Goal: Transaction & Acquisition: Book appointment/travel/reservation

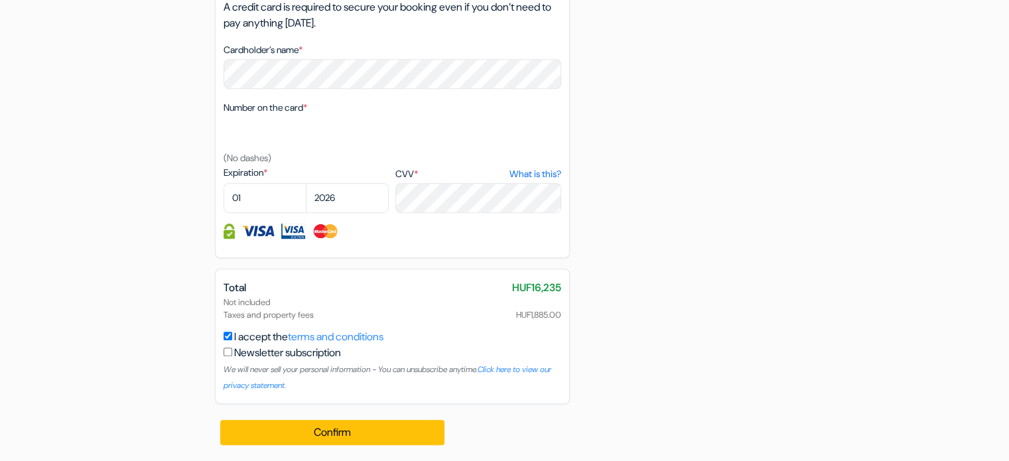
scroll to position [851, 0]
click at [265, 197] on select "01 02 03 04 05 06 07 08 09 10 11 12" at bounding box center [265, 198] width 83 height 30
click at [265, 196] on select "01 02 03 04 05 06 07 08 09 10 11 12" at bounding box center [265, 198] width 83 height 30
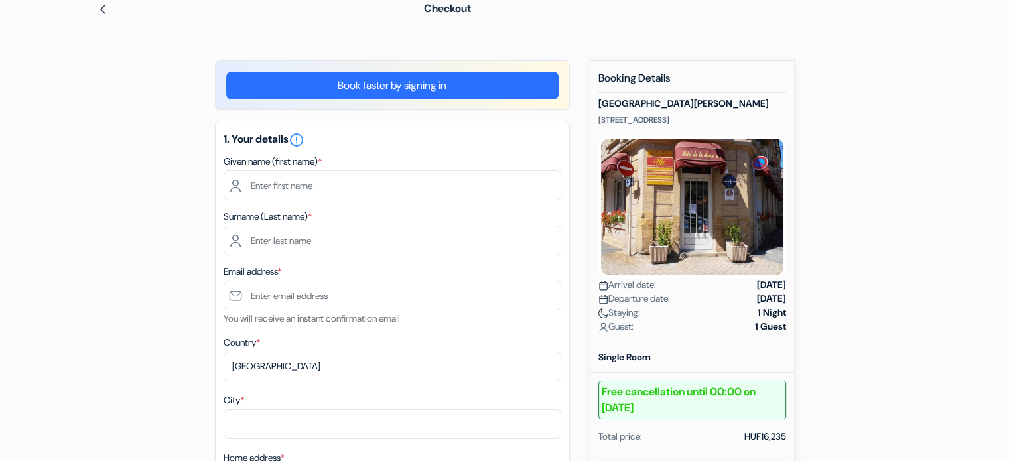
scroll to position [133, 0]
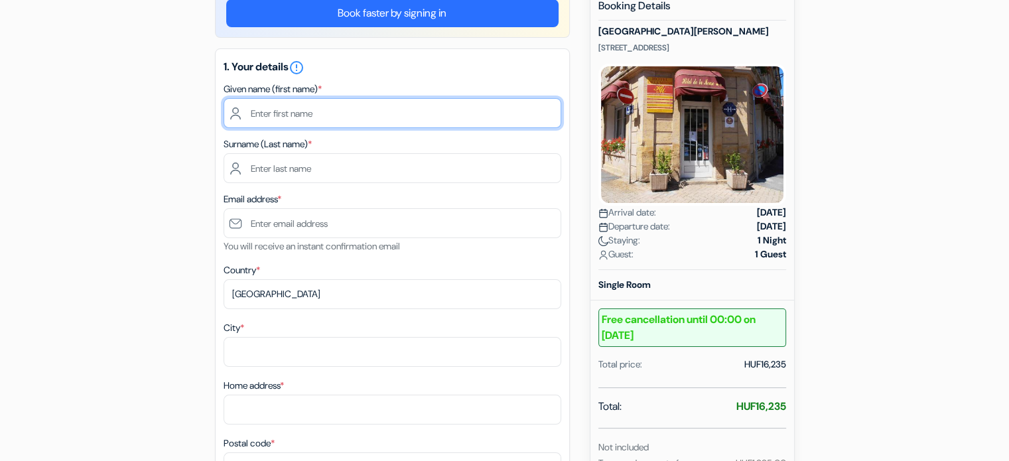
click at [289, 113] on input "text" at bounding box center [393, 113] width 338 height 30
type input "s"
type input "Seif Eddine"
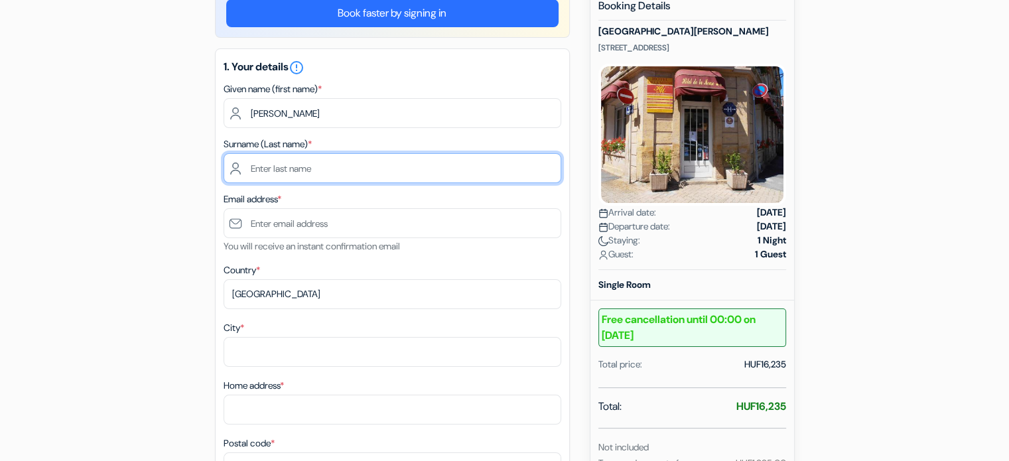
click at [281, 166] on input "text" at bounding box center [393, 168] width 338 height 30
type input "h"
type input "Habbachi"
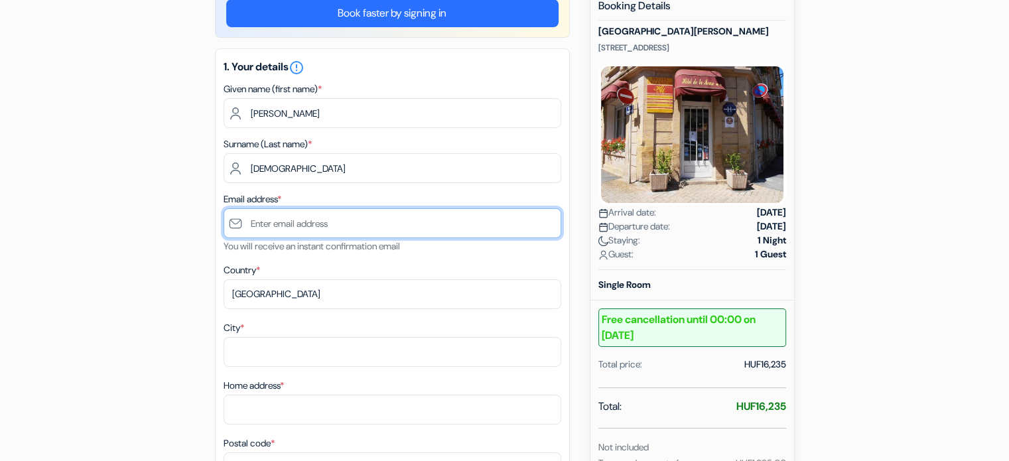
click at [294, 220] on input "text" at bounding box center [393, 223] width 338 height 30
type input "[EMAIL_ADDRESS][DOMAIN_NAME]"
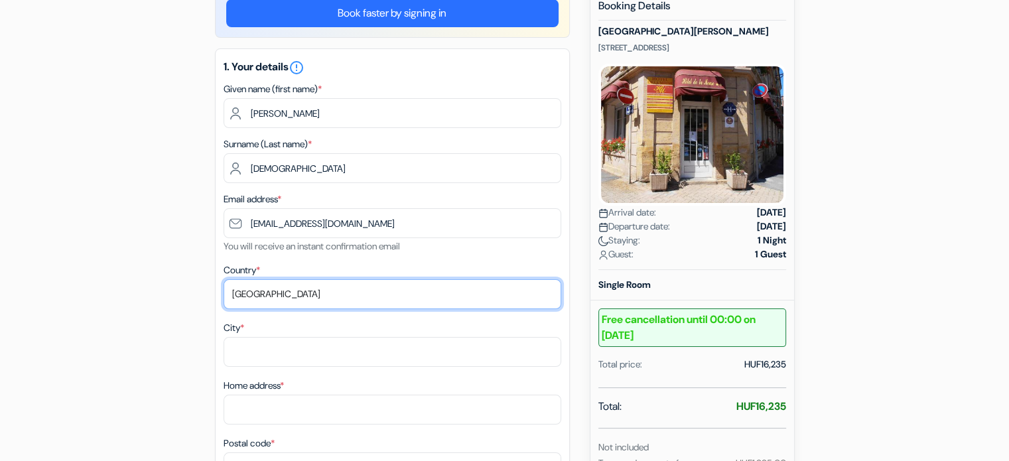
click at [300, 291] on select "Select country Abkhazia Afghanistan Albania Algeria American Samoa Andorra Ango…" at bounding box center [393, 294] width 338 height 30
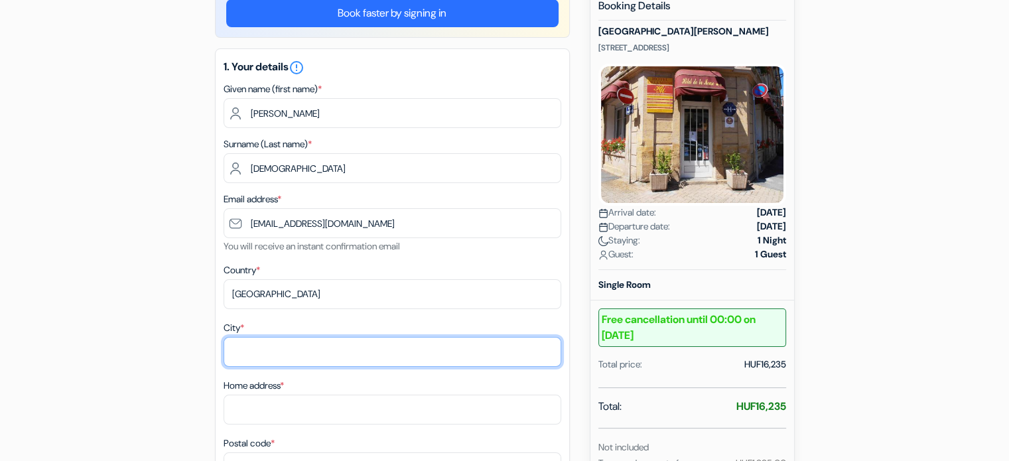
click at [292, 362] on input "City *" at bounding box center [393, 352] width 338 height 30
type input "s"
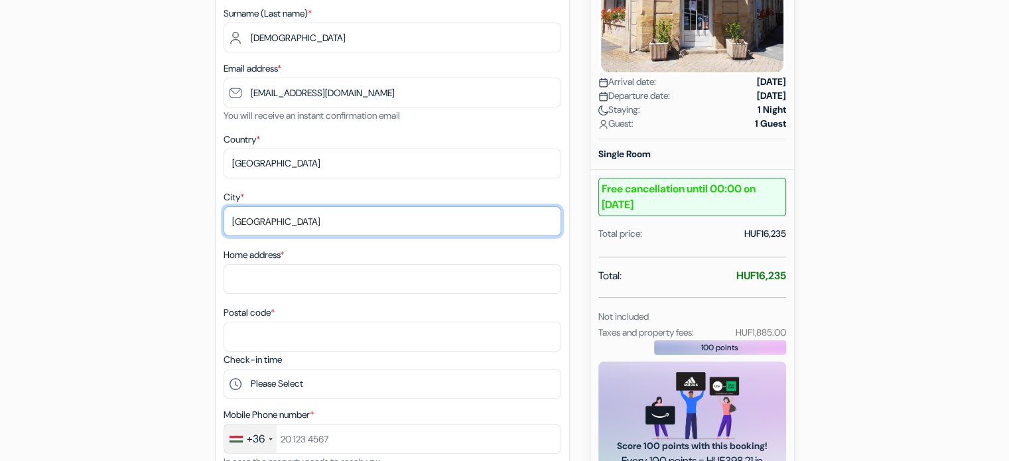
scroll to position [265, 0]
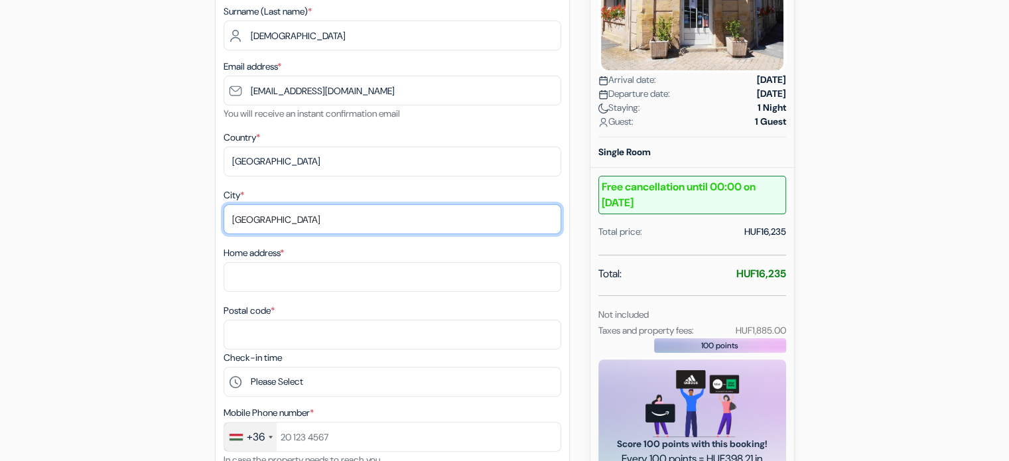
type input "budapest"
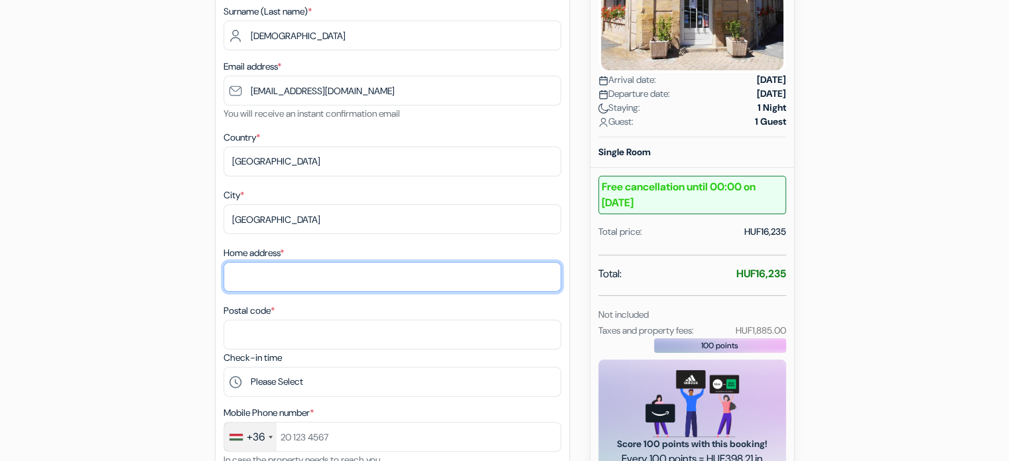
click at [298, 273] on input "Home address *" at bounding box center [393, 277] width 338 height 30
type input "sorompo utc 1"
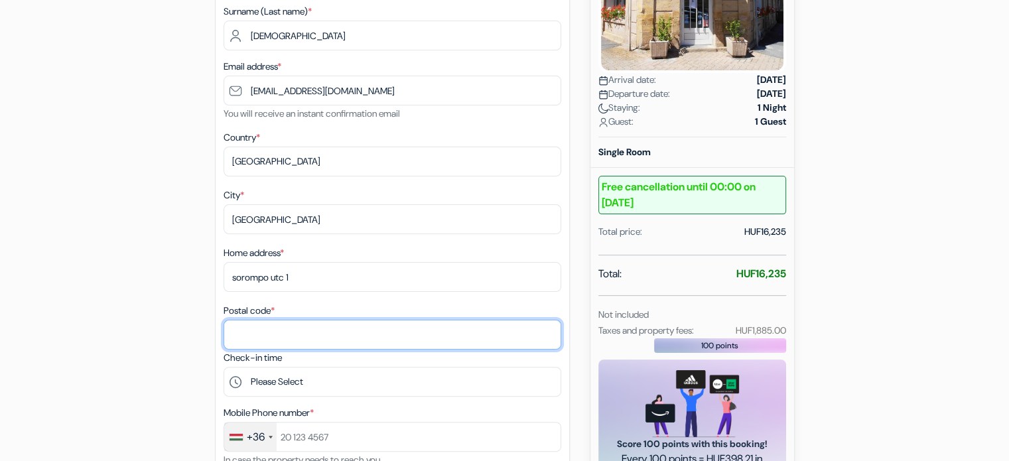
click at [283, 337] on input "Postal code *" at bounding box center [393, 335] width 338 height 30
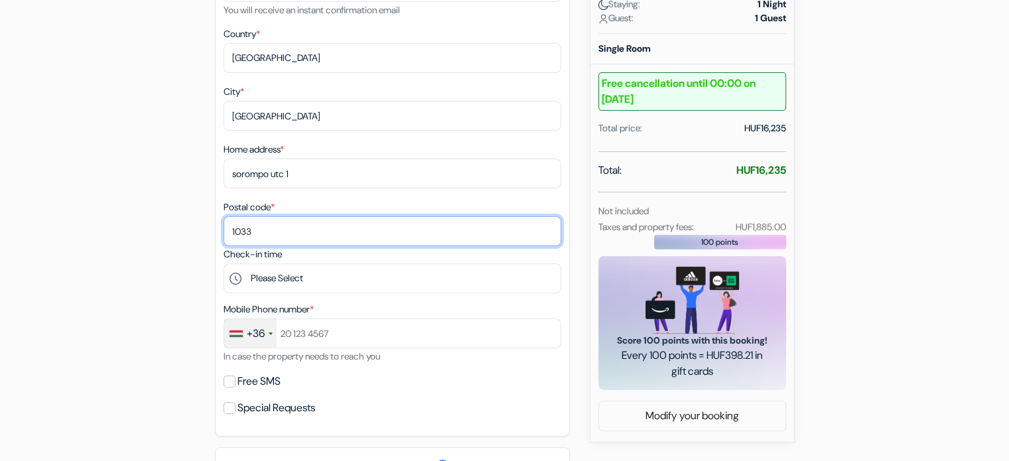
scroll to position [464, 0]
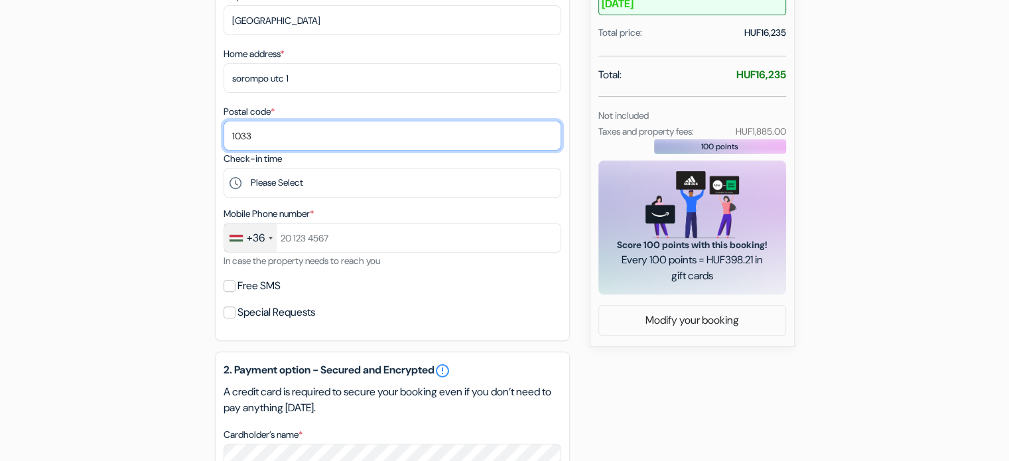
type input "1033"
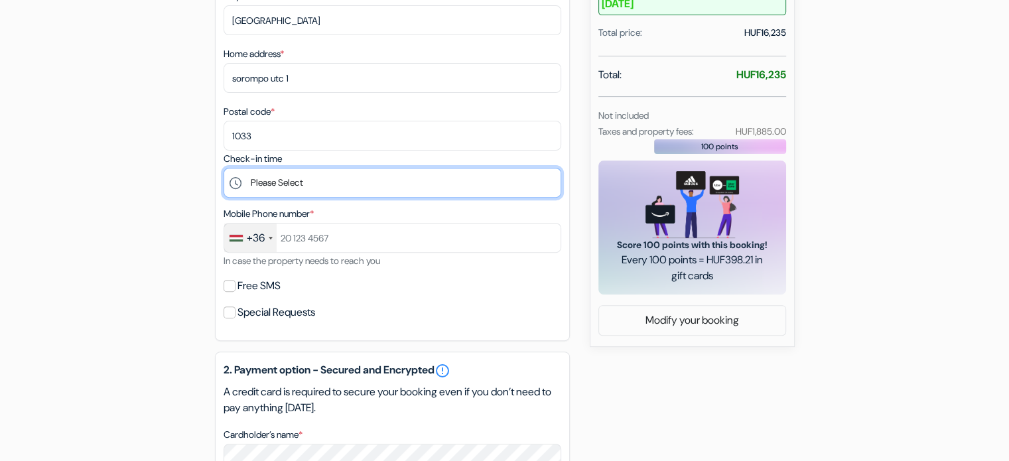
click at [294, 183] on select "Please Select 14:00 15:00 16:00 17:00 18:00 19:00 20:00 21:00" at bounding box center [393, 183] width 338 height 30
select select "20"
click at [224, 169] on select "Please Select 14:00 15:00 16:00 17:00 18:00 19:00 20:00 21:00" at bounding box center [393, 183] width 338 height 30
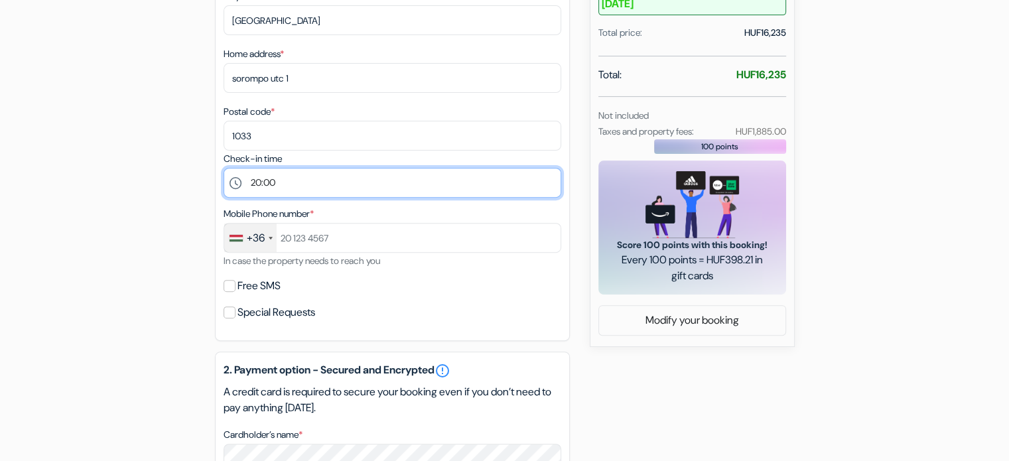
click at [293, 182] on select "Please Select 14:00 15:00 16:00 17:00 18:00 19:00 20:00 21:00" at bounding box center [393, 183] width 338 height 30
click at [224, 169] on select "Please Select 14:00 15:00 16:00 17:00 18:00 19:00 20:00 21:00" at bounding box center [393, 183] width 338 height 30
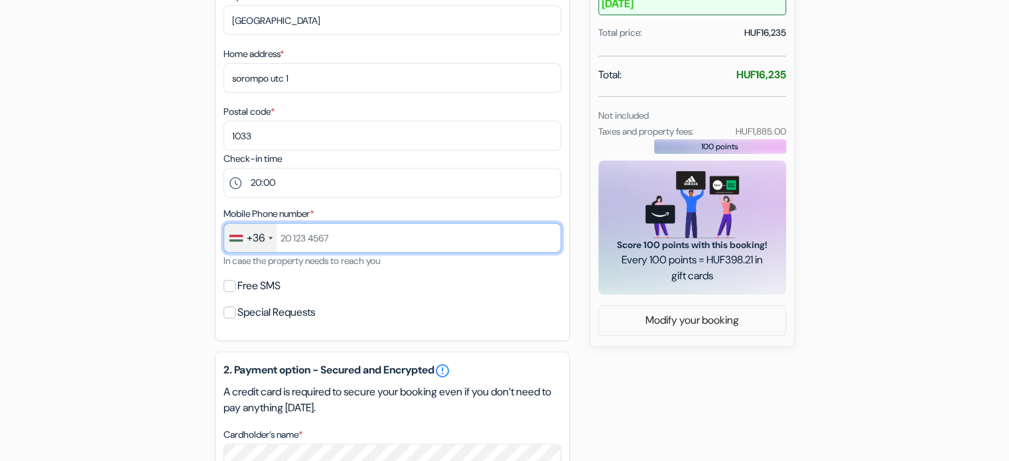
click at [309, 239] on input "text" at bounding box center [393, 238] width 338 height 30
type input "4"
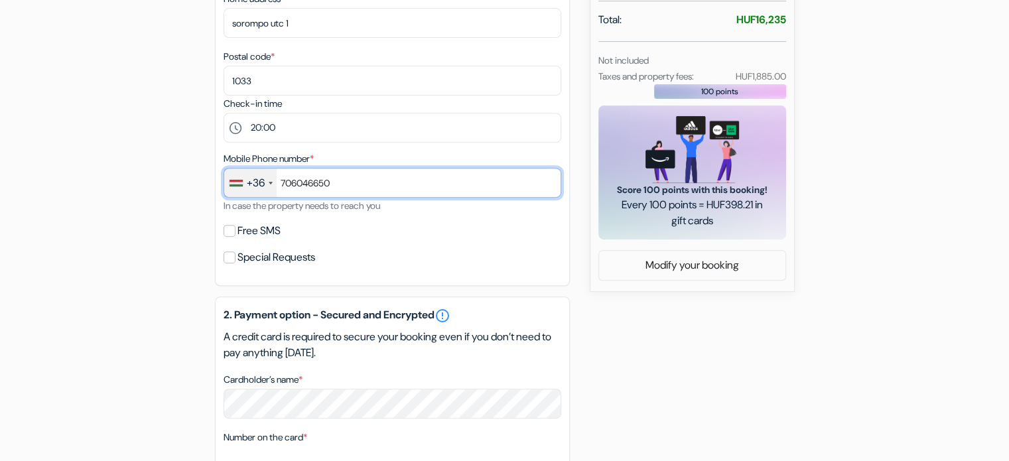
scroll to position [597, 0]
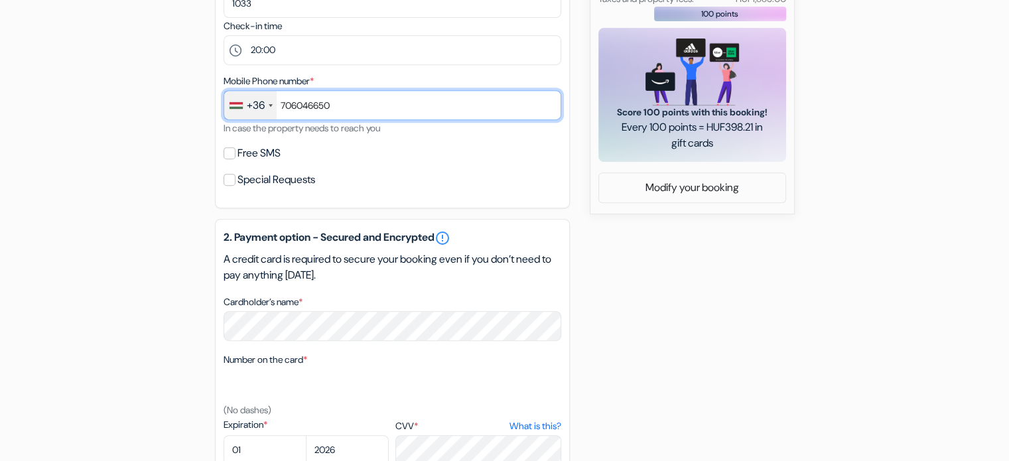
type input "706046650"
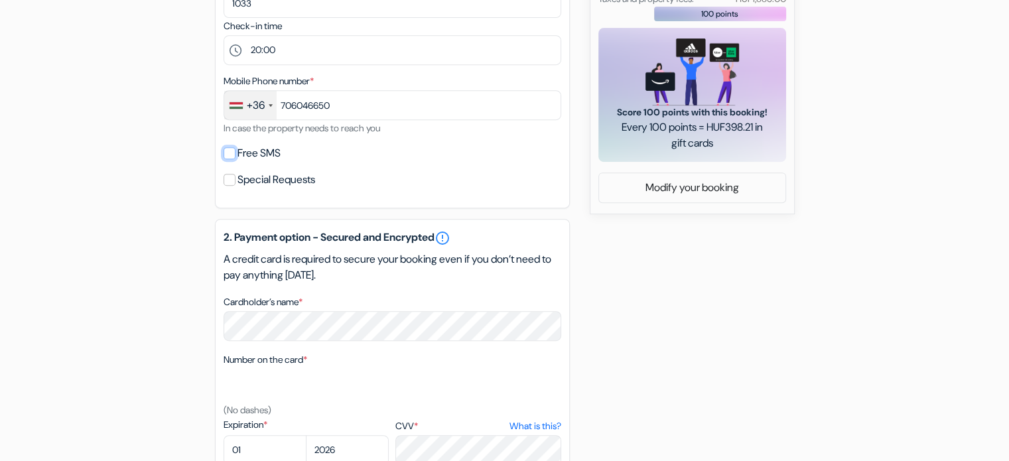
click at [228, 153] on input "Free SMS" at bounding box center [230, 153] width 12 height 12
checkbox input "true"
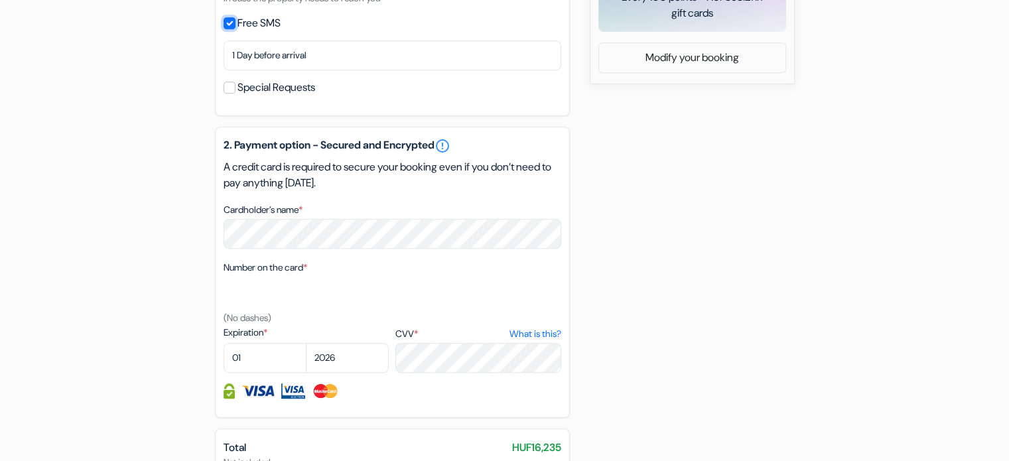
scroll to position [730, 0]
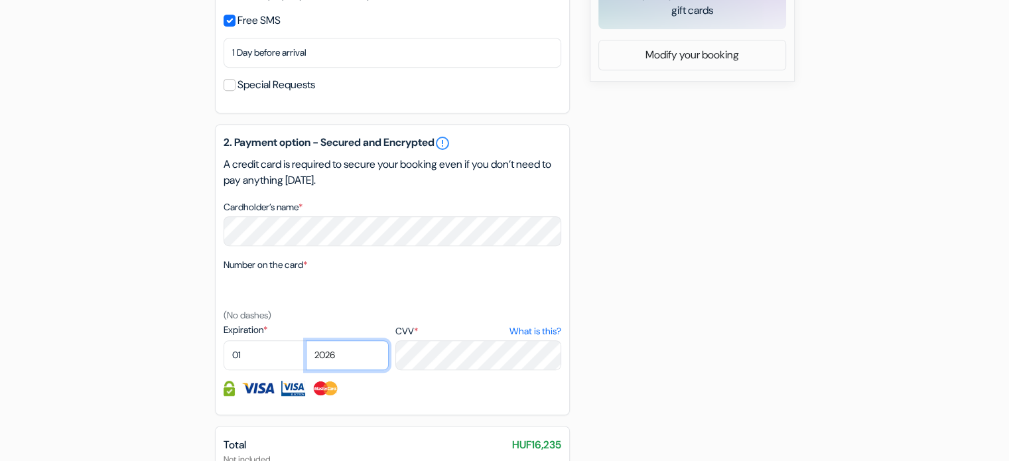
select select "2030"
click at [681, 251] on div "add_box Hôtel de la Meuse 8 Rue de l\'Epargne, Charleville-Mézières, France Pro…" at bounding box center [505, 4] width 876 height 1227
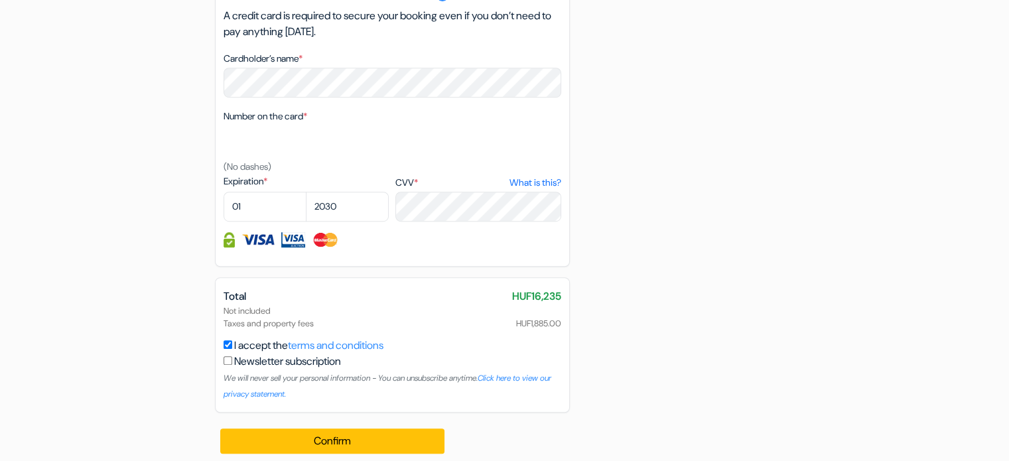
scroll to position [889, 0]
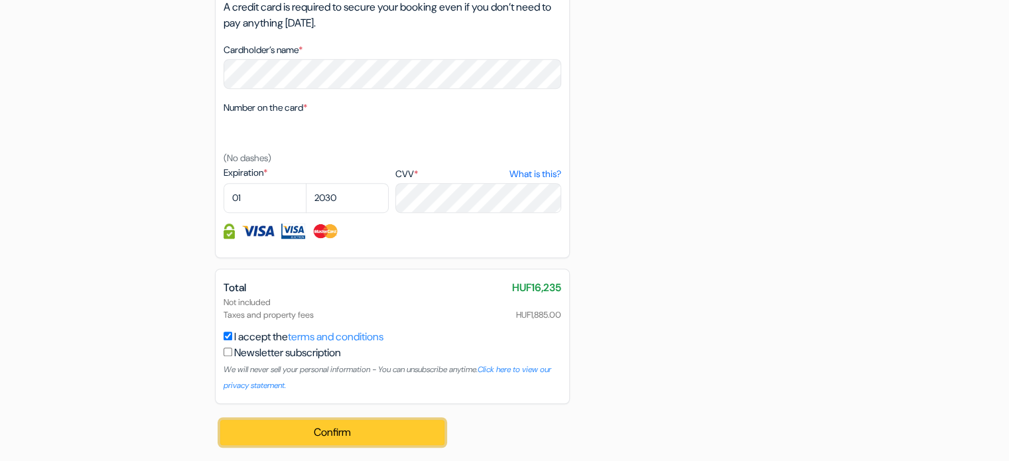
click at [342, 433] on button "Confirm Loading..." at bounding box center [332, 432] width 225 height 25
